Goal: Transaction & Acquisition: Purchase product/service

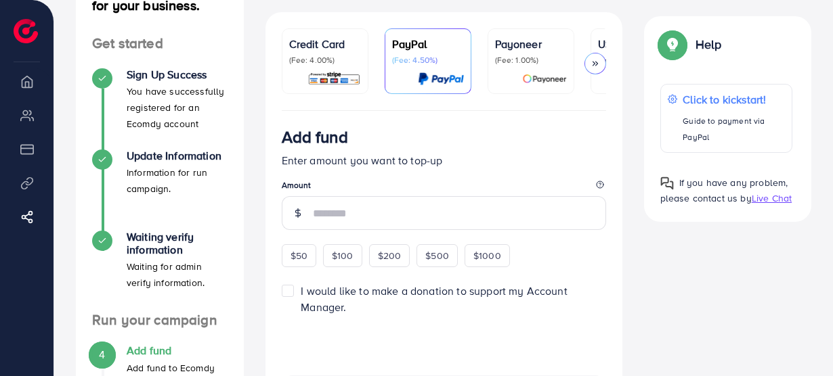
scroll to position [61, 0]
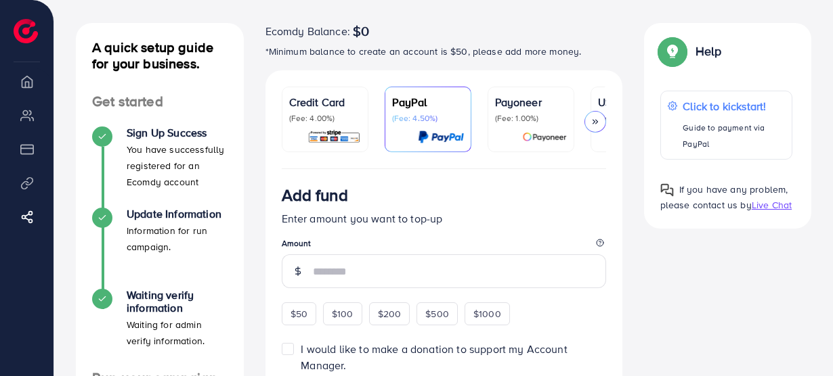
click at [323, 118] on p "(Fee: 4.00%)" at bounding box center [325, 118] width 72 height 11
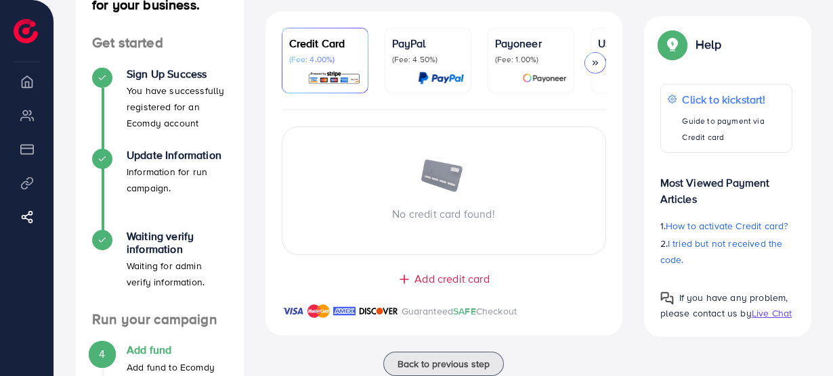
scroll to position [123, 0]
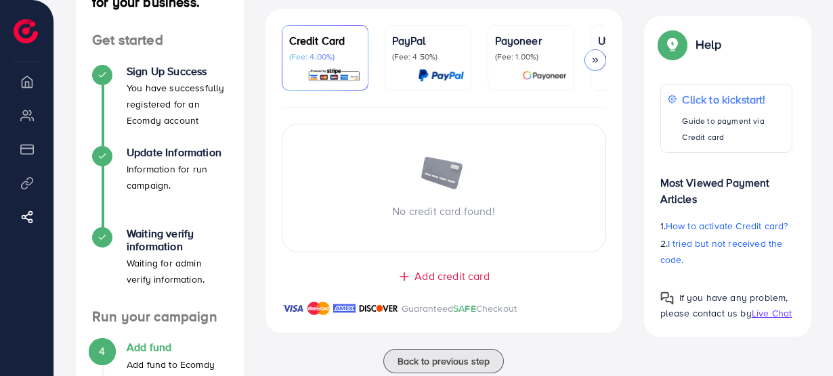
click at [628, 112] on div "Help Help Click to kickstart! Guide to payment via Credit card Most Viewed Paym…" at bounding box center [728, 176] width 190 height 321
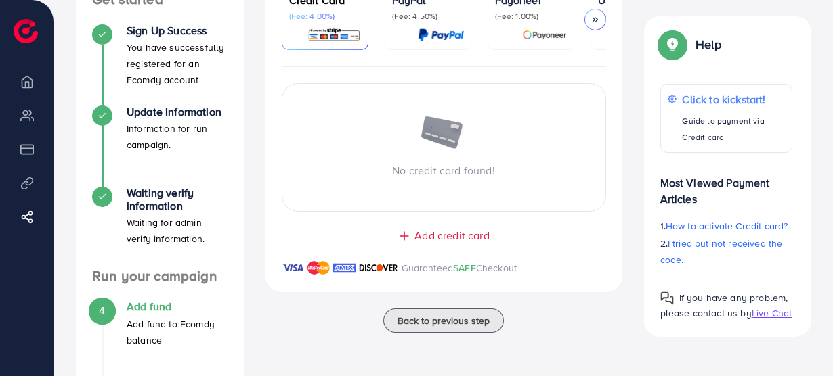
scroll to position [184, 0]
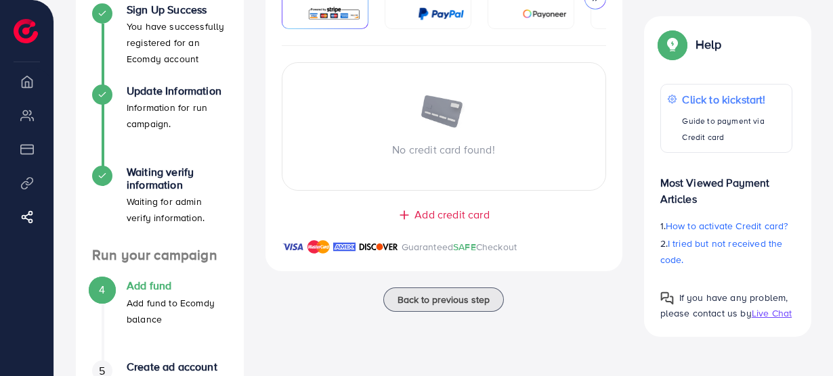
click at [458, 219] on span "Add credit card" at bounding box center [451, 215] width 74 height 16
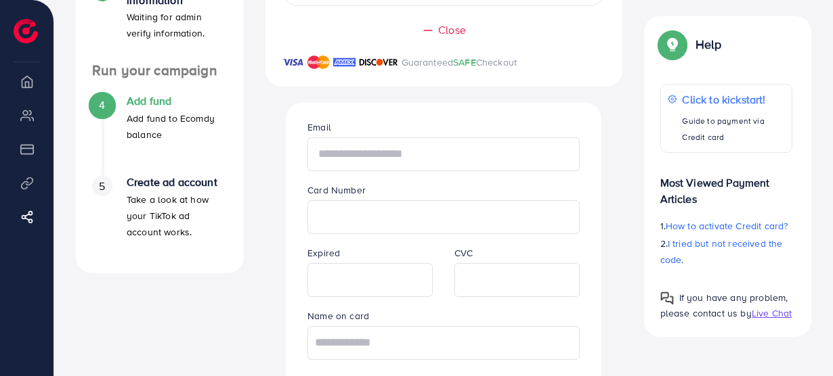
click at [391, 163] on input "text" at bounding box center [443, 154] width 272 height 34
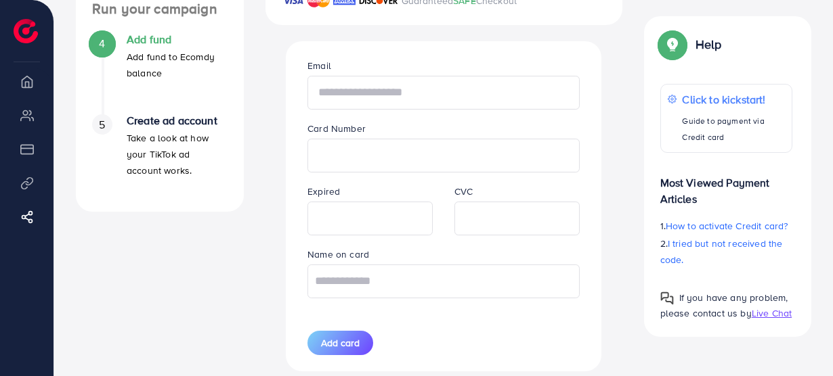
type input "*"
type input "**********"
click at [414, 129] on div "Card Number" at bounding box center [444, 147] width 294 height 52
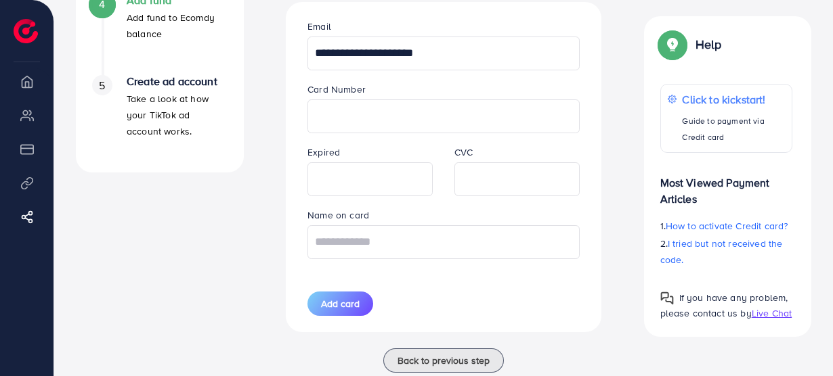
scroll to position [492, 0]
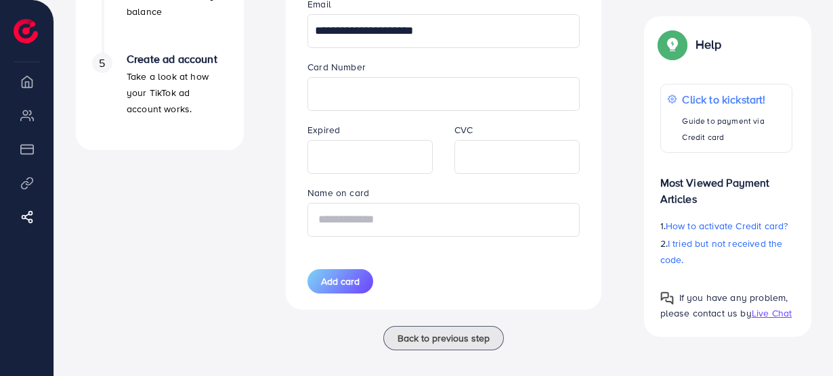
click at [440, 222] on input "text" at bounding box center [443, 220] width 272 height 34
drag, startPoint x: 440, startPoint y: 223, endPoint x: 416, endPoint y: 225, distance: 24.5
click at [416, 225] on input "*********" at bounding box center [443, 220] width 272 height 34
type input "**********"
click at [414, 274] on div "Add card" at bounding box center [370, 281] width 147 height 24
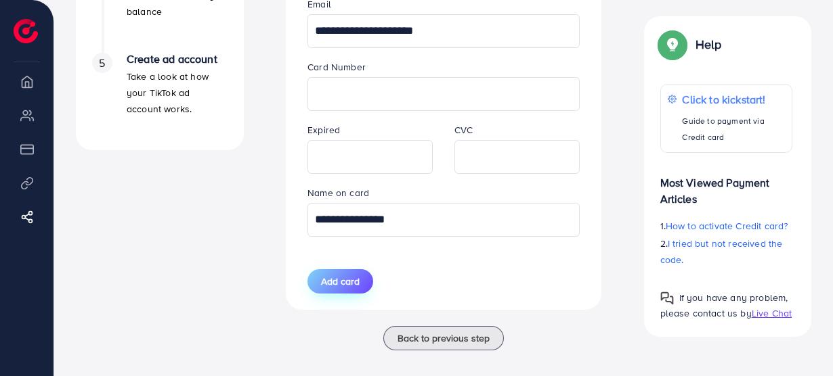
click at [351, 288] on span "Add card" at bounding box center [340, 282] width 39 height 14
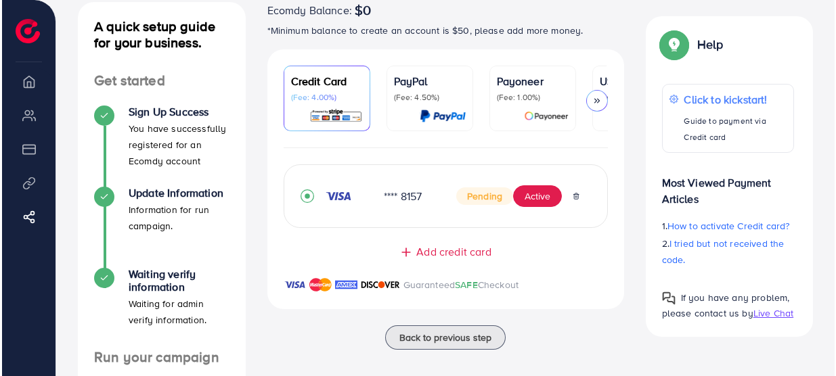
scroll to position [102, 0]
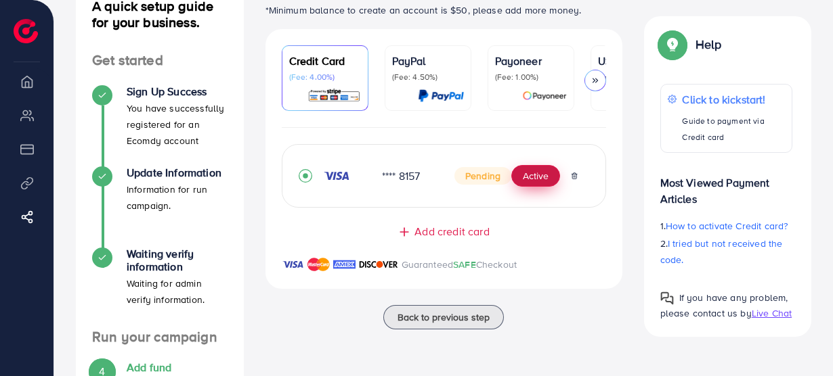
click at [542, 183] on button "Active" at bounding box center [535, 176] width 49 height 22
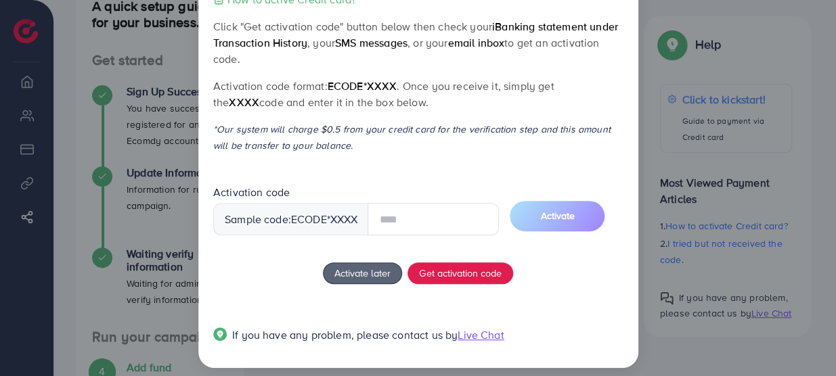
scroll to position [83, 0]
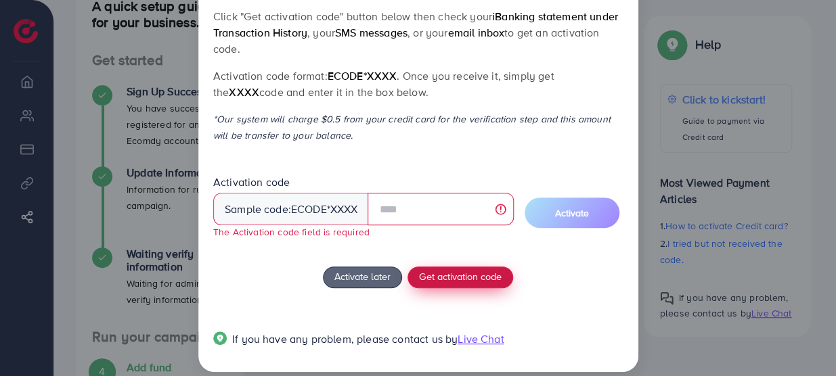
click at [458, 261] on div "How to active Credit card? Click "Get activation code" button below then check …" at bounding box center [418, 172] width 410 height 383
click at [457, 274] on span "Get activation code" at bounding box center [460, 276] width 83 height 14
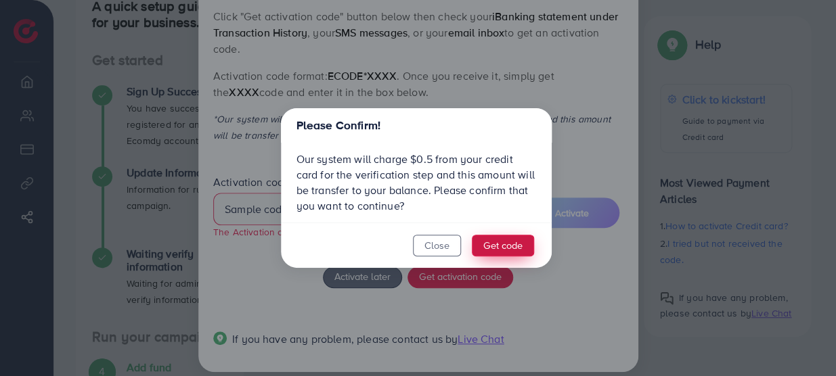
click at [494, 244] on button "Get code" at bounding box center [503, 246] width 62 height 22
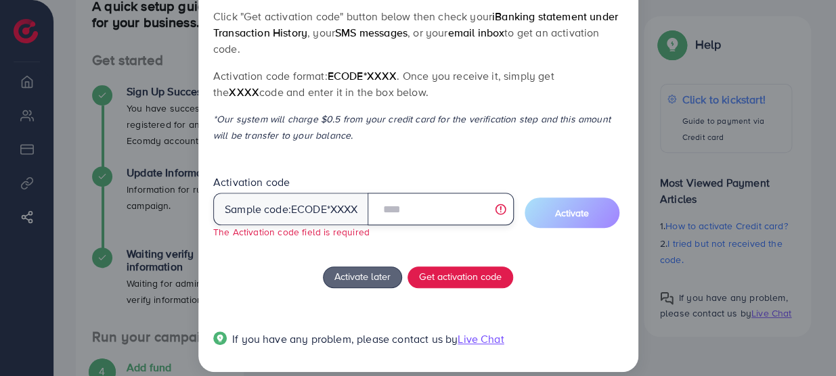
click at [448, 211] on input "text" at bounding box center [441, 209] width 146 height 32
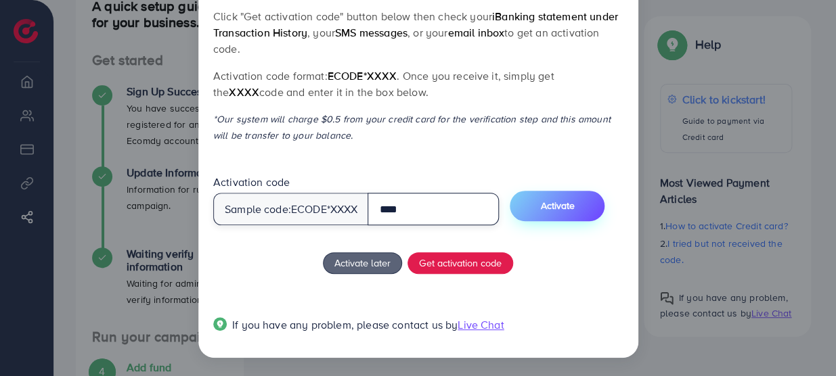
type input "****"
click at [598, 202] on button "Activate" at bounding box center [557, 206] width 95 height 30
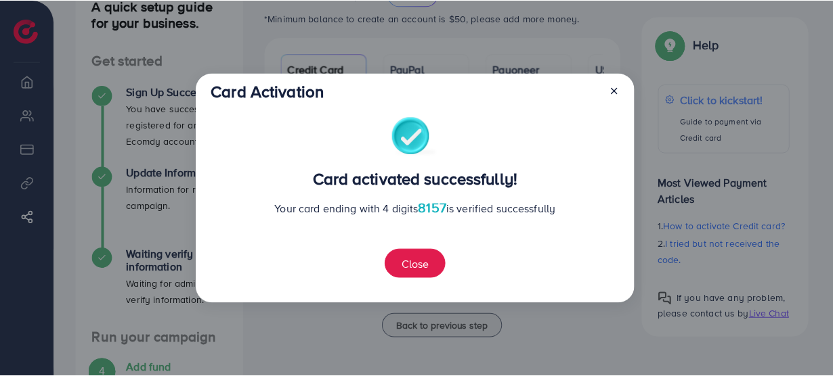
scroll to position [328, 0]
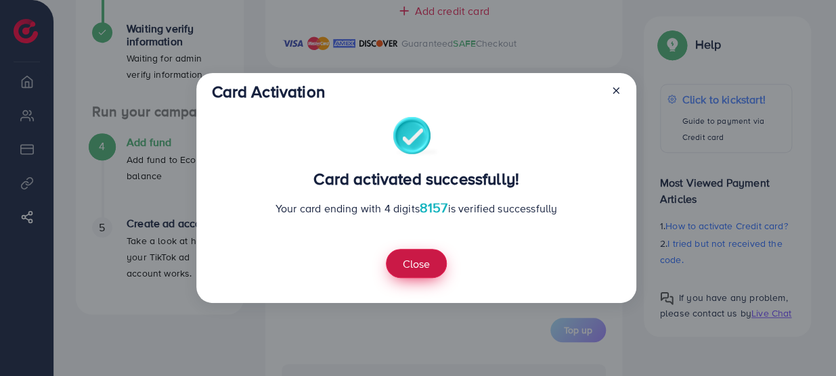
click at [433, 268] on button "Close" at bounding box center [416, 263] width 61 height 29
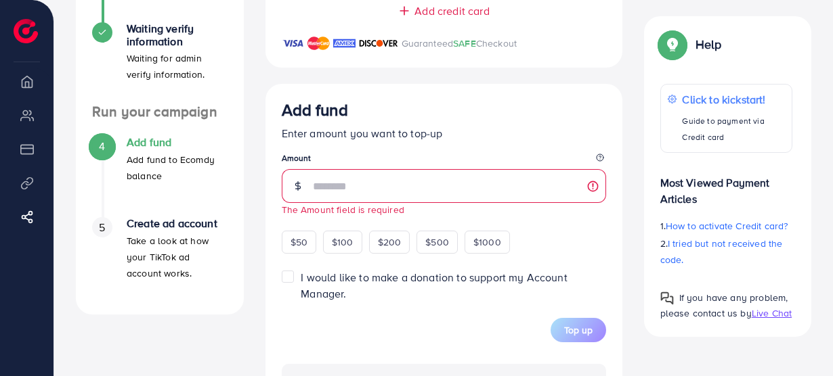
click at [402, 299] on label "I would like to make a donation to support my Account Manager." at bounding box center [453, 285] width 305 height 31
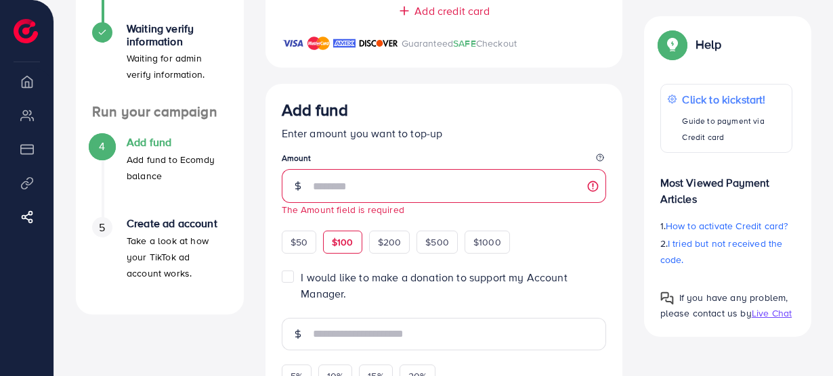
click at [334, 245] on span "$100" at bounding box center [343, 243] width 22 height 14
type input "***"
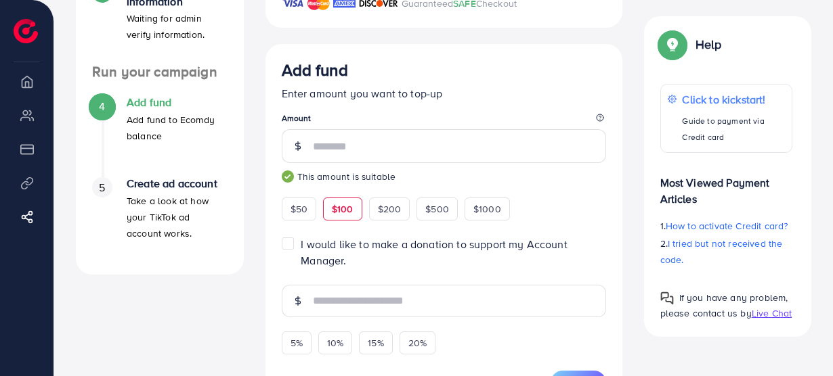
scroll to position [389, 0]
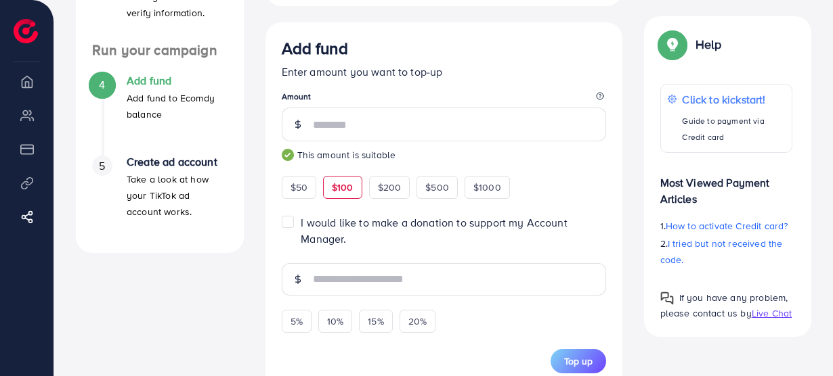
click at [301, 224] on label "I would like to make a donation to support my Account Manager." at bounding box center [453, 230] width 305 height 31
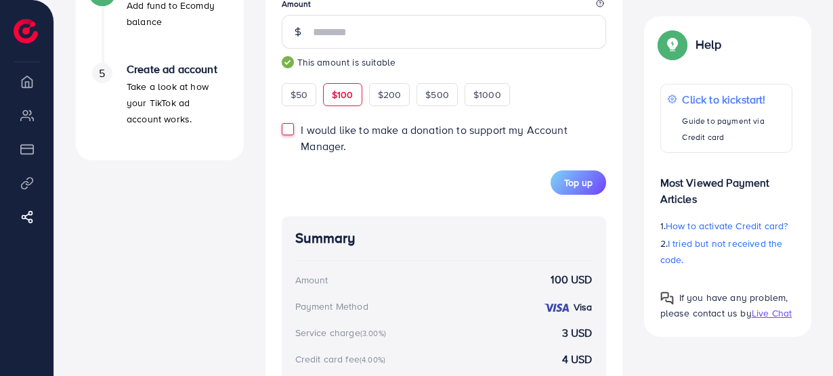
scroll to position [460, 0]
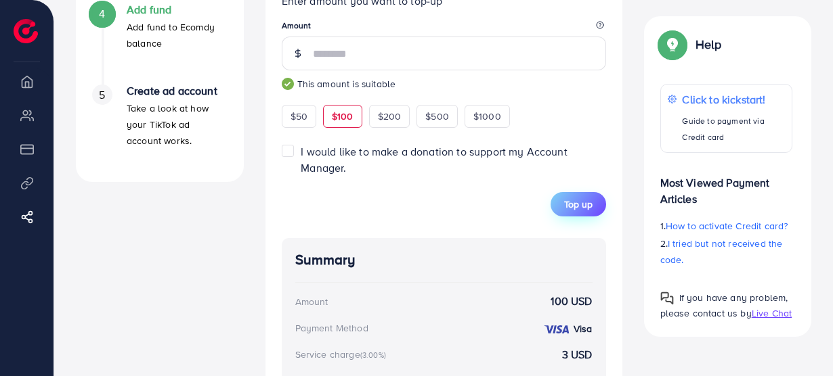
click at [584, 204] on span "Top up" at bounding box center [578, 205] width 28 height 14
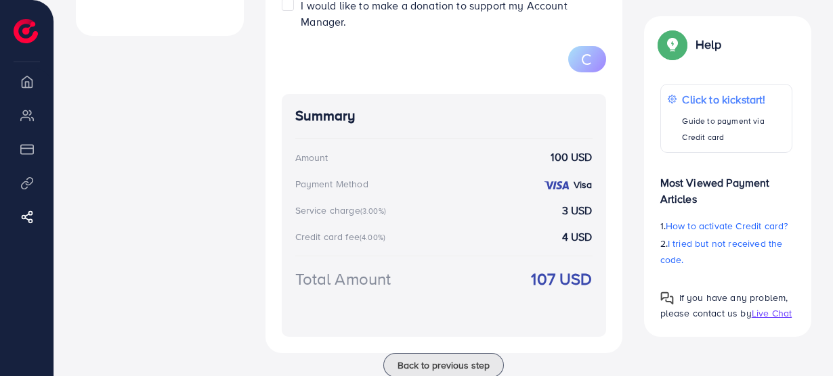
scroll to position [586, 0]
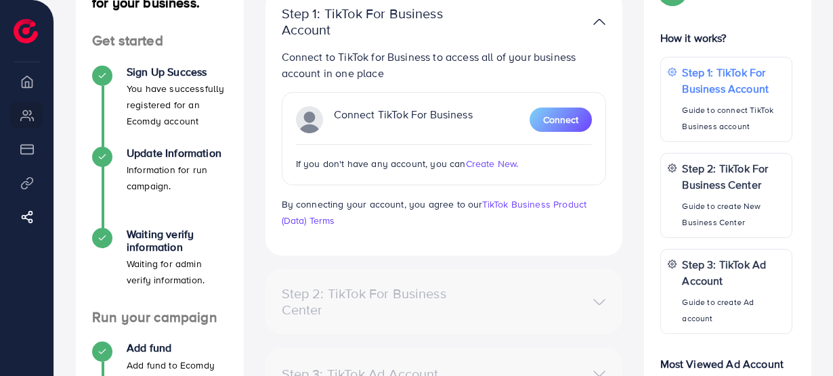
scroll to position [123, 0]
click at [496, 160] on span "Create New." at bounding box center [492, 163] width 53 height 14
